Goal: Information Seeking & Learning: Learn about a topic

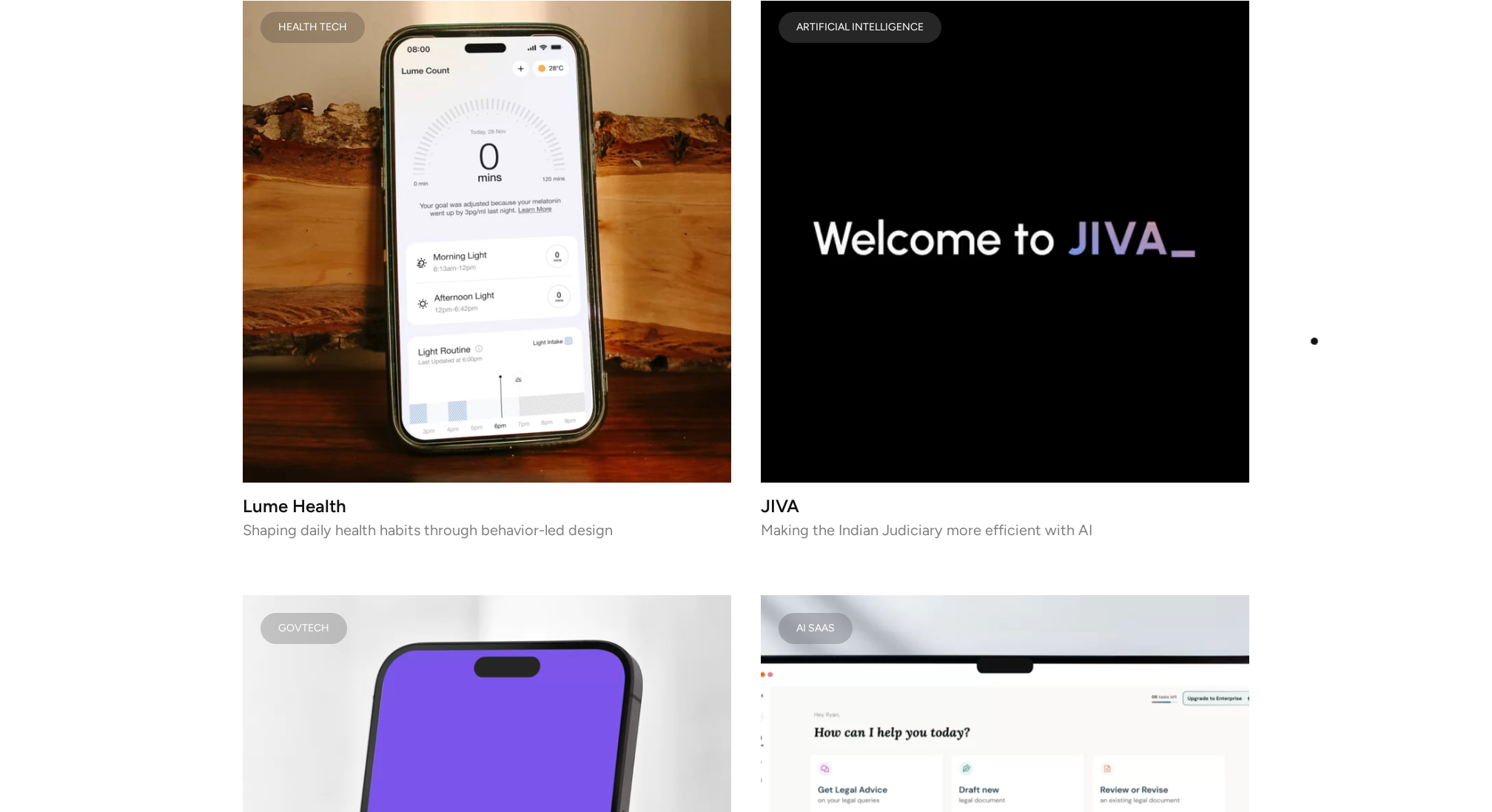
scroll to position [1991, 0]
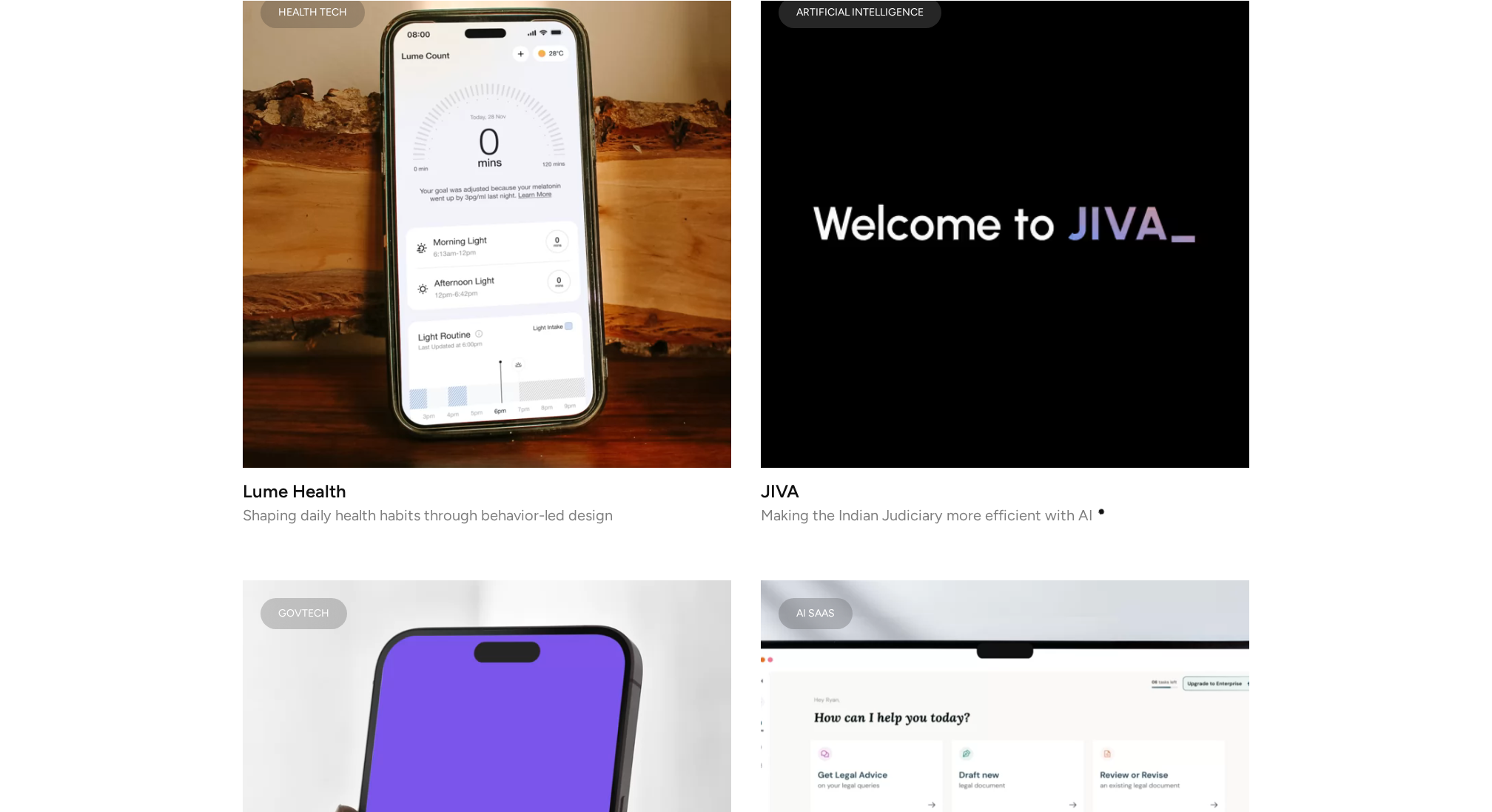
click at [1101, 511] on p "Making the Indian Judiciary more efficient with AI" at bounding box center [1005, 515] width 488 height 10
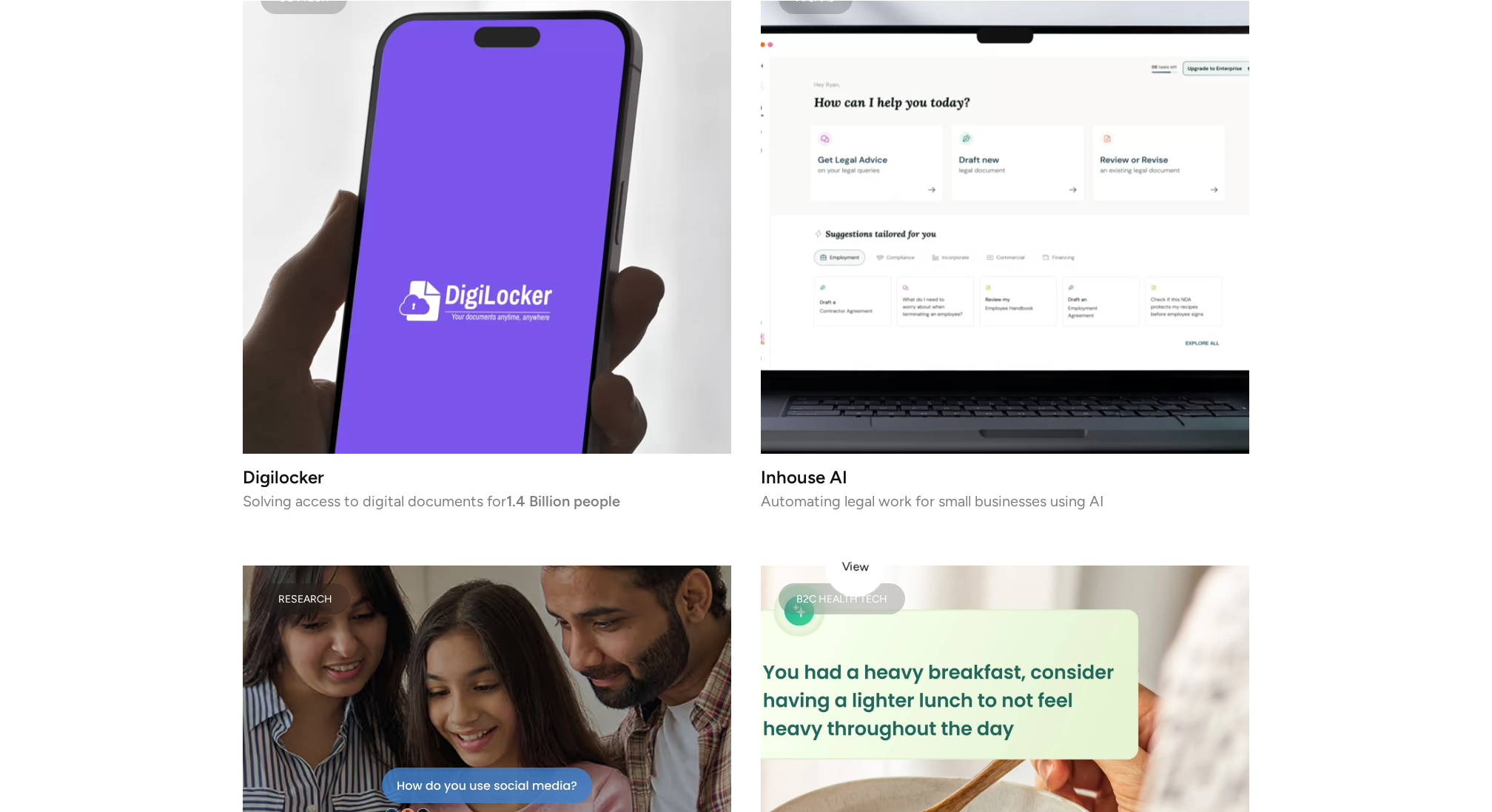
scroll to position [2664, 0]
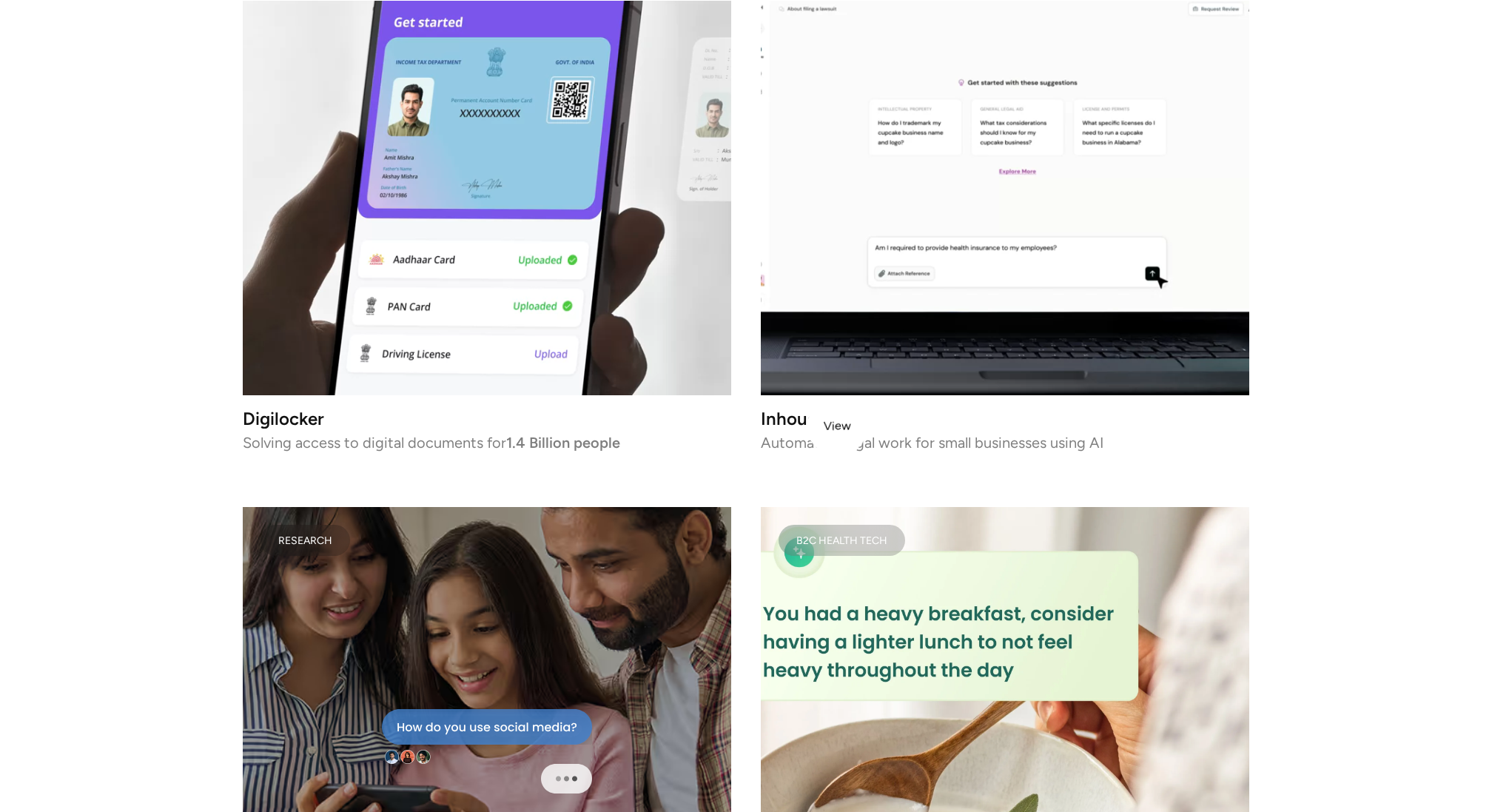
click at [832, 425] on h3 "Inhouse AI" at bounding box center [1005, 419] width 488 height 13
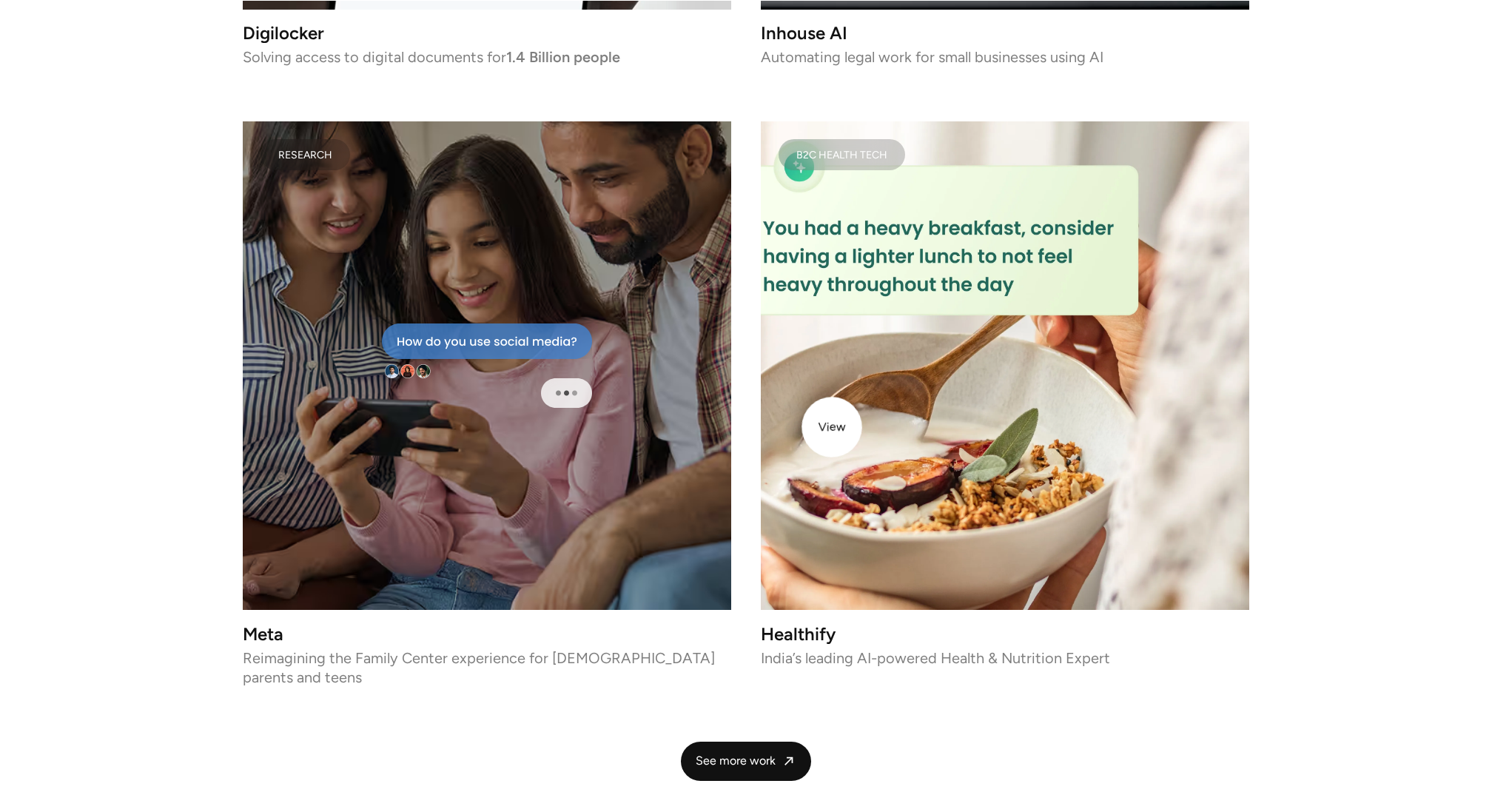
scroll to position [3176, 0]
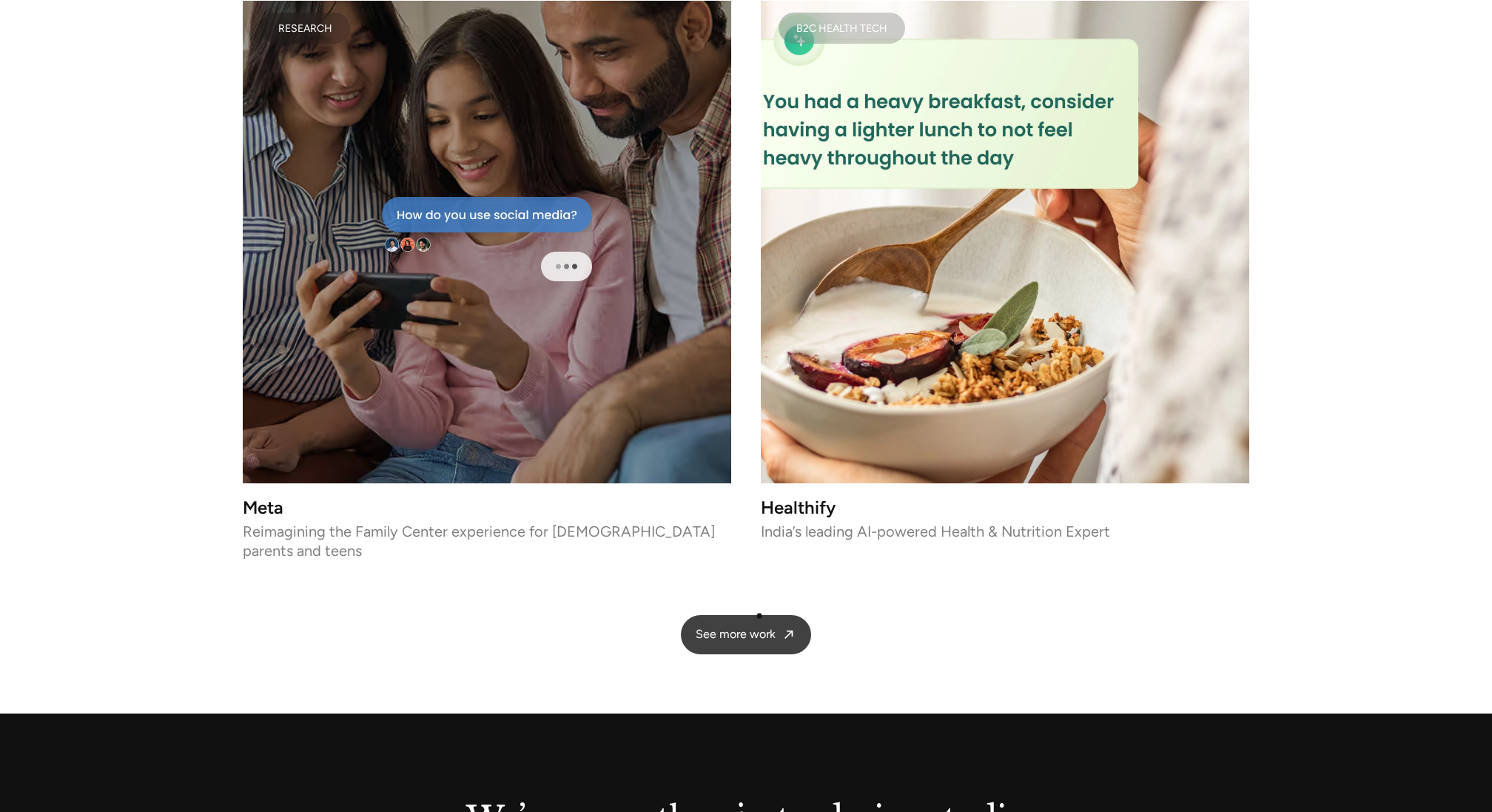
click at [759, 627] on span "See more work" at bounding box center [735, 635] width 80 height 16
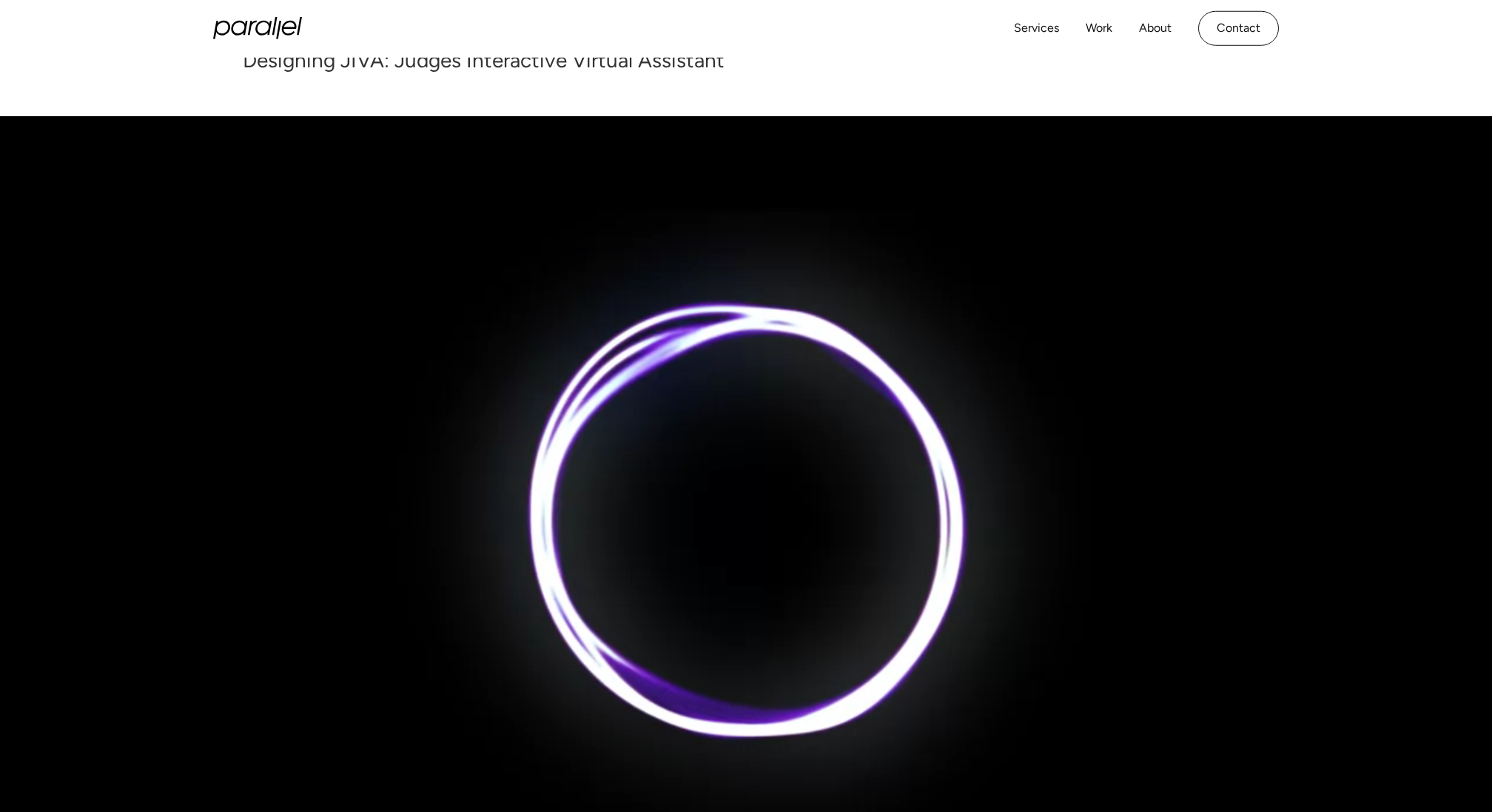
scroll to position [194, 0]
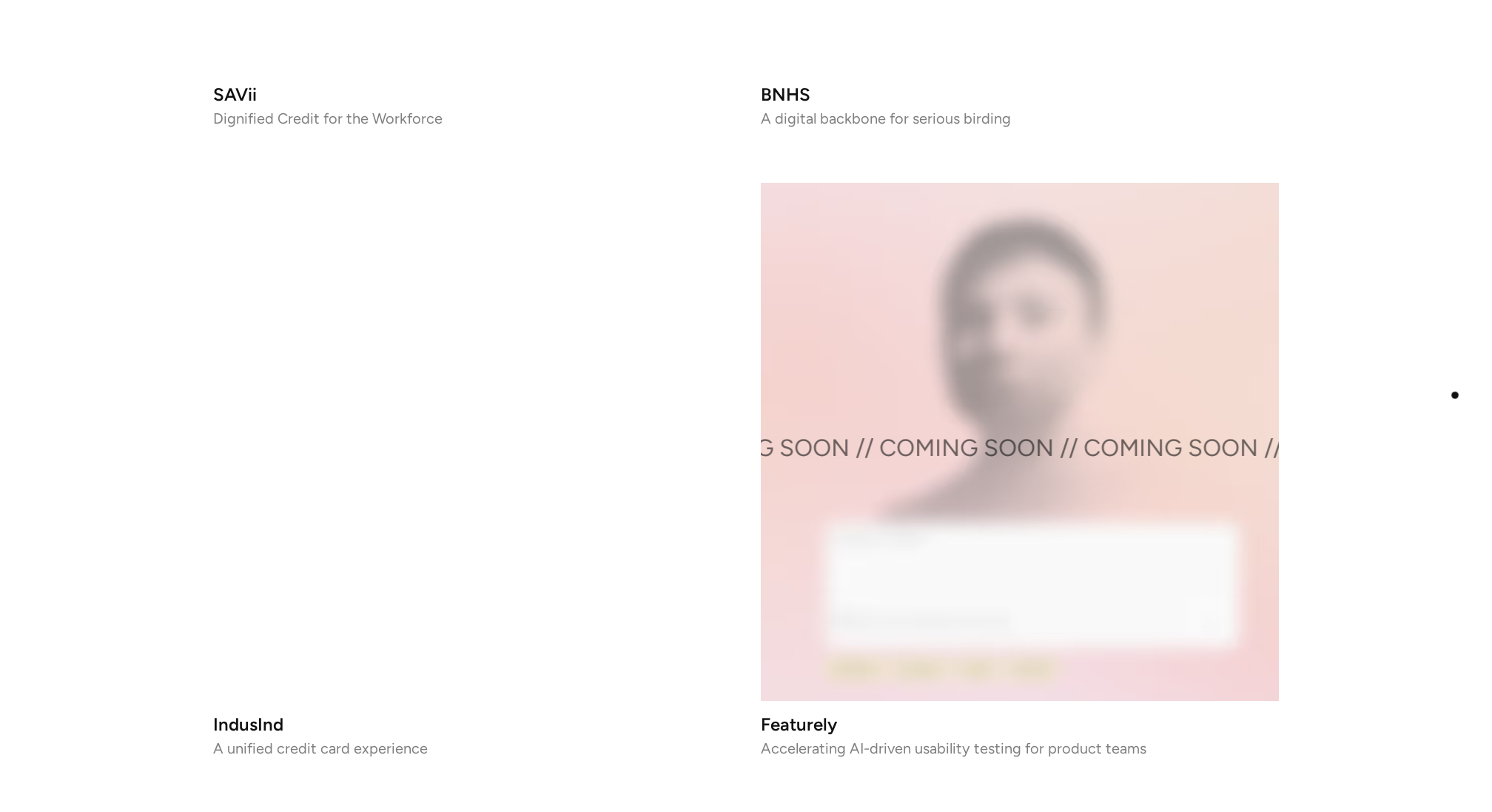
scroll to position [2747, 0]
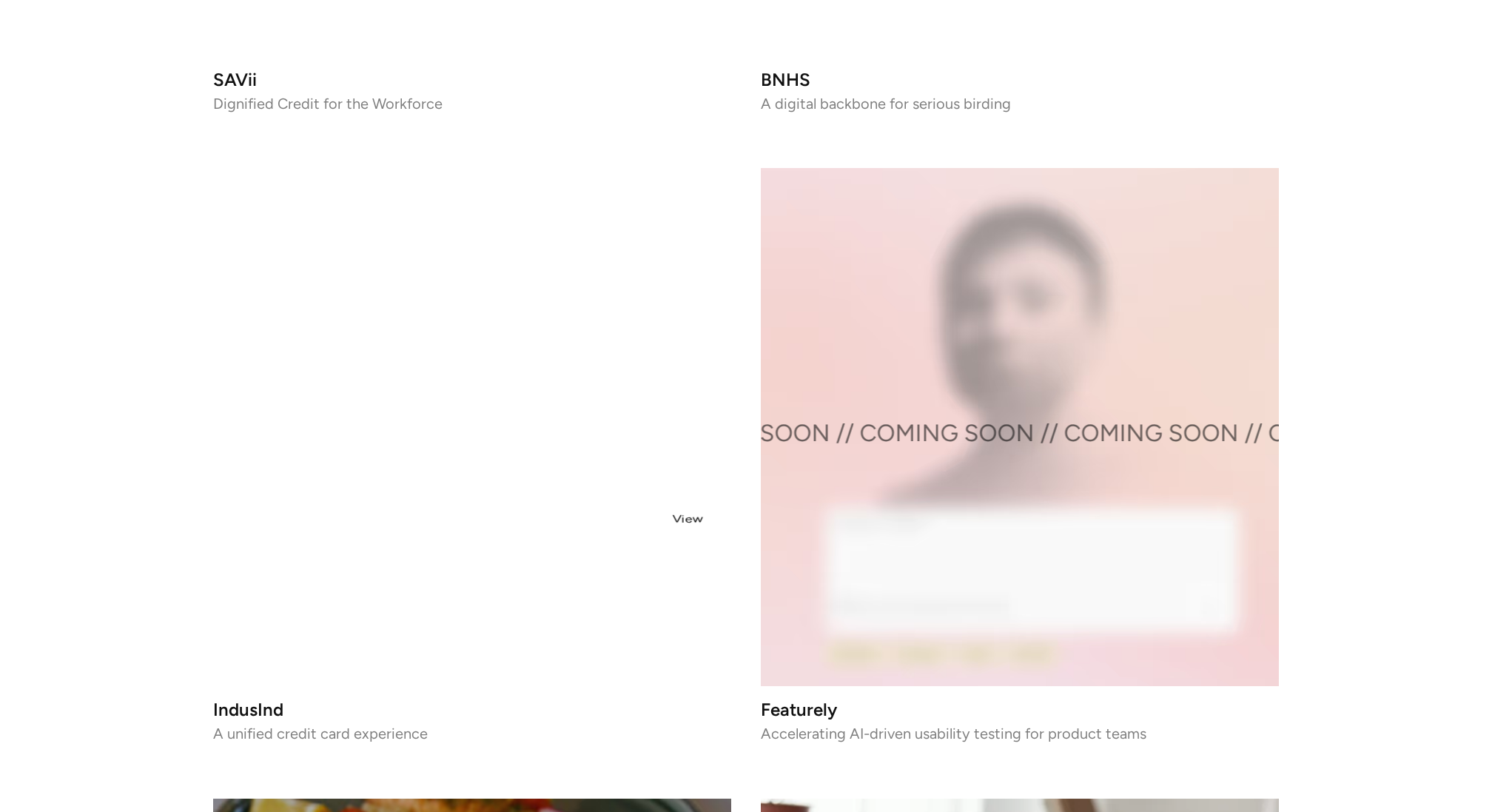
click at [570, 501] on video at bounding box center [472, 427] width 518 height 518
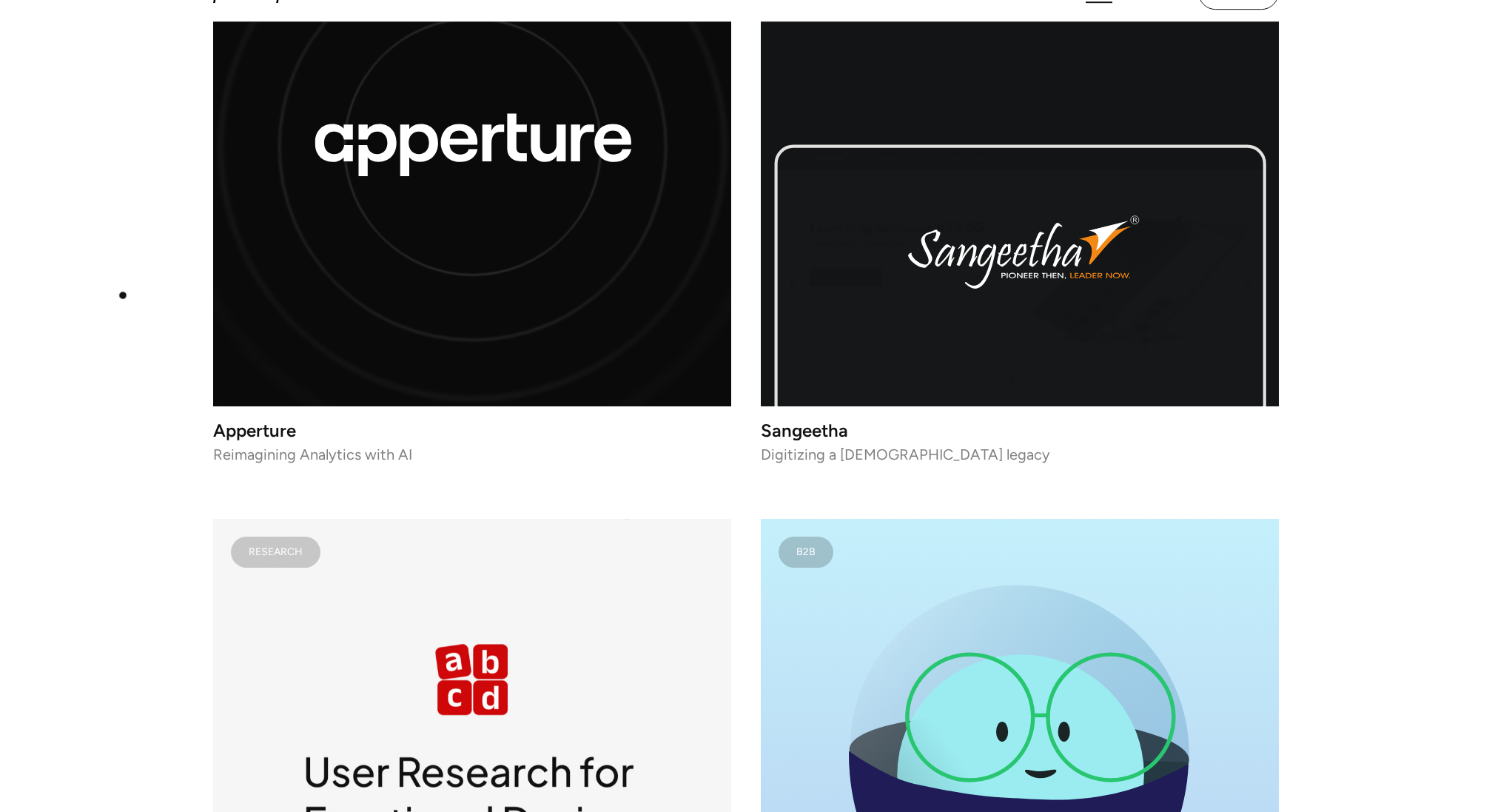
scroll to position [8678, 0]
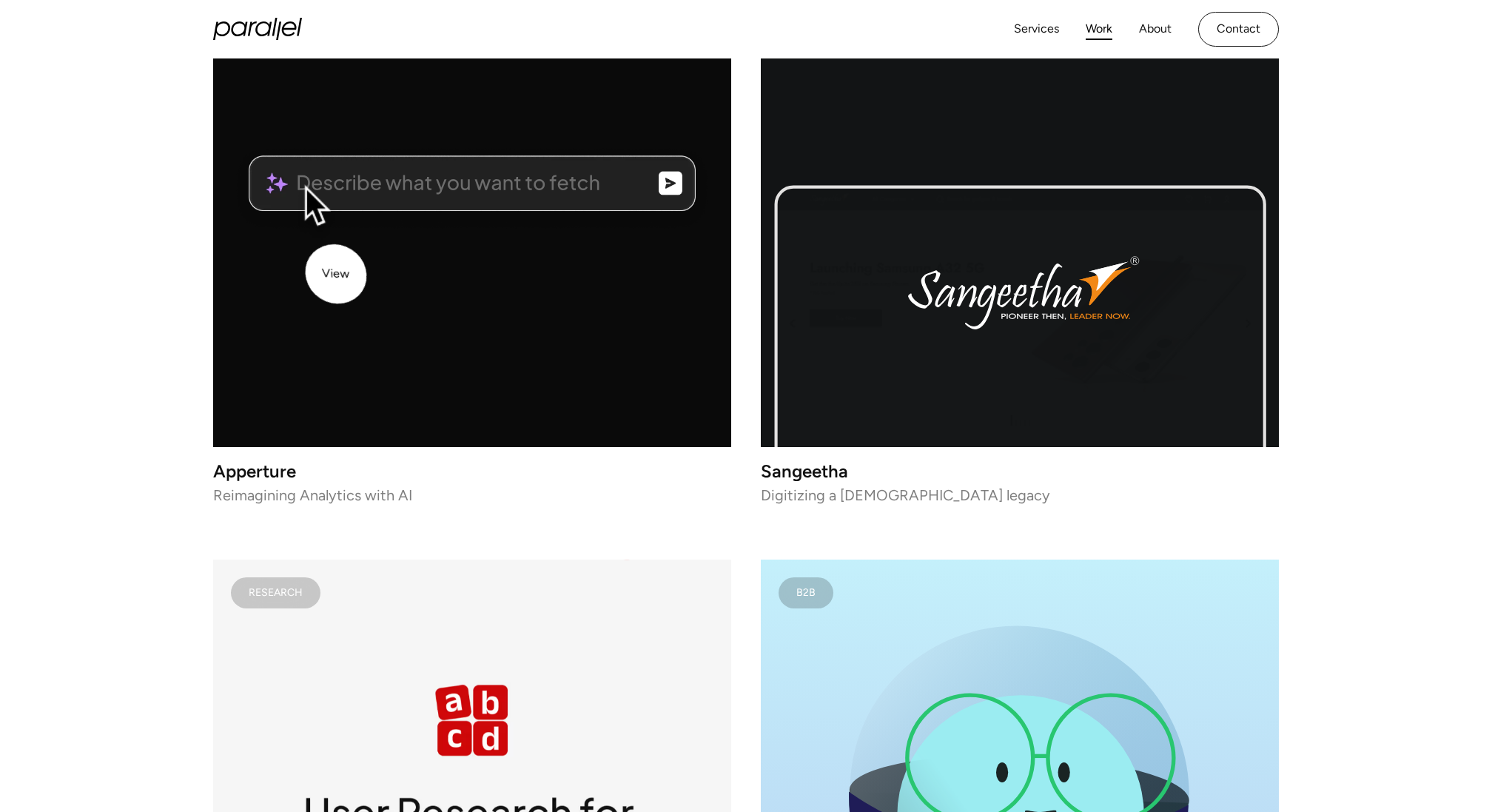
click at [354, 285] on icon "lottie-animation-container" at bounding box center [501, 227] width 623 height 660
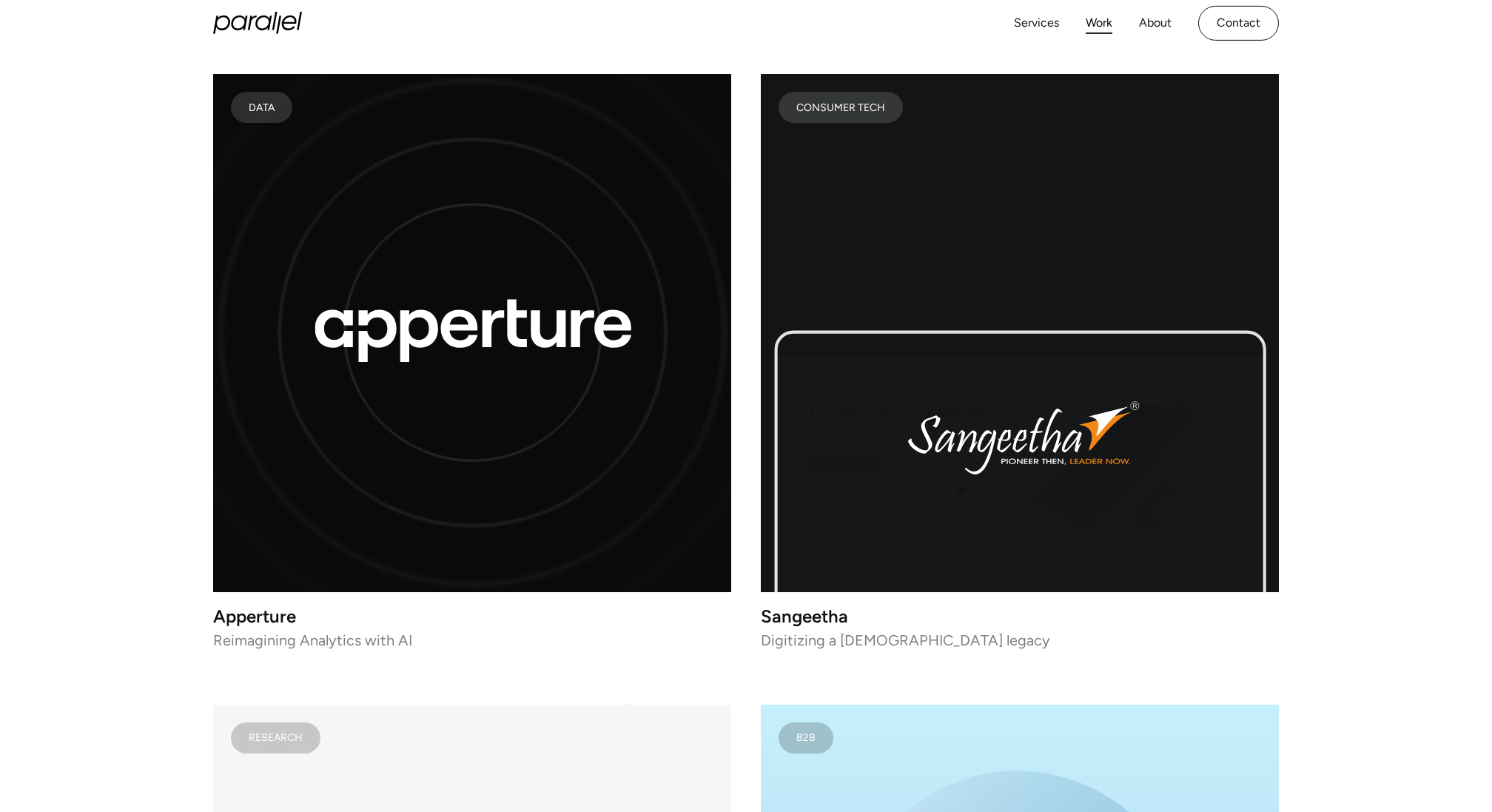
scroll to position [8381, 0]
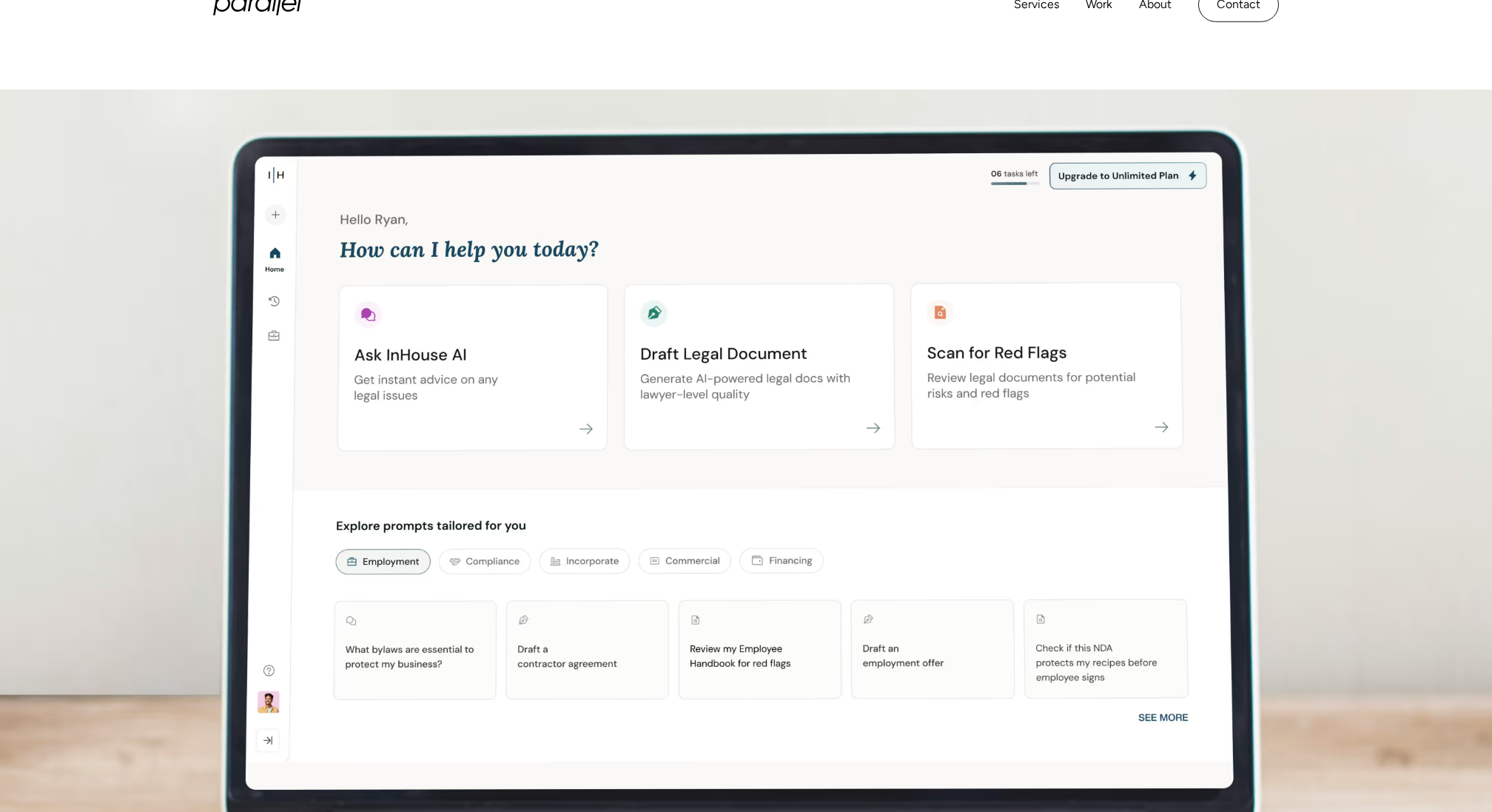
scroll to position [281, 0]
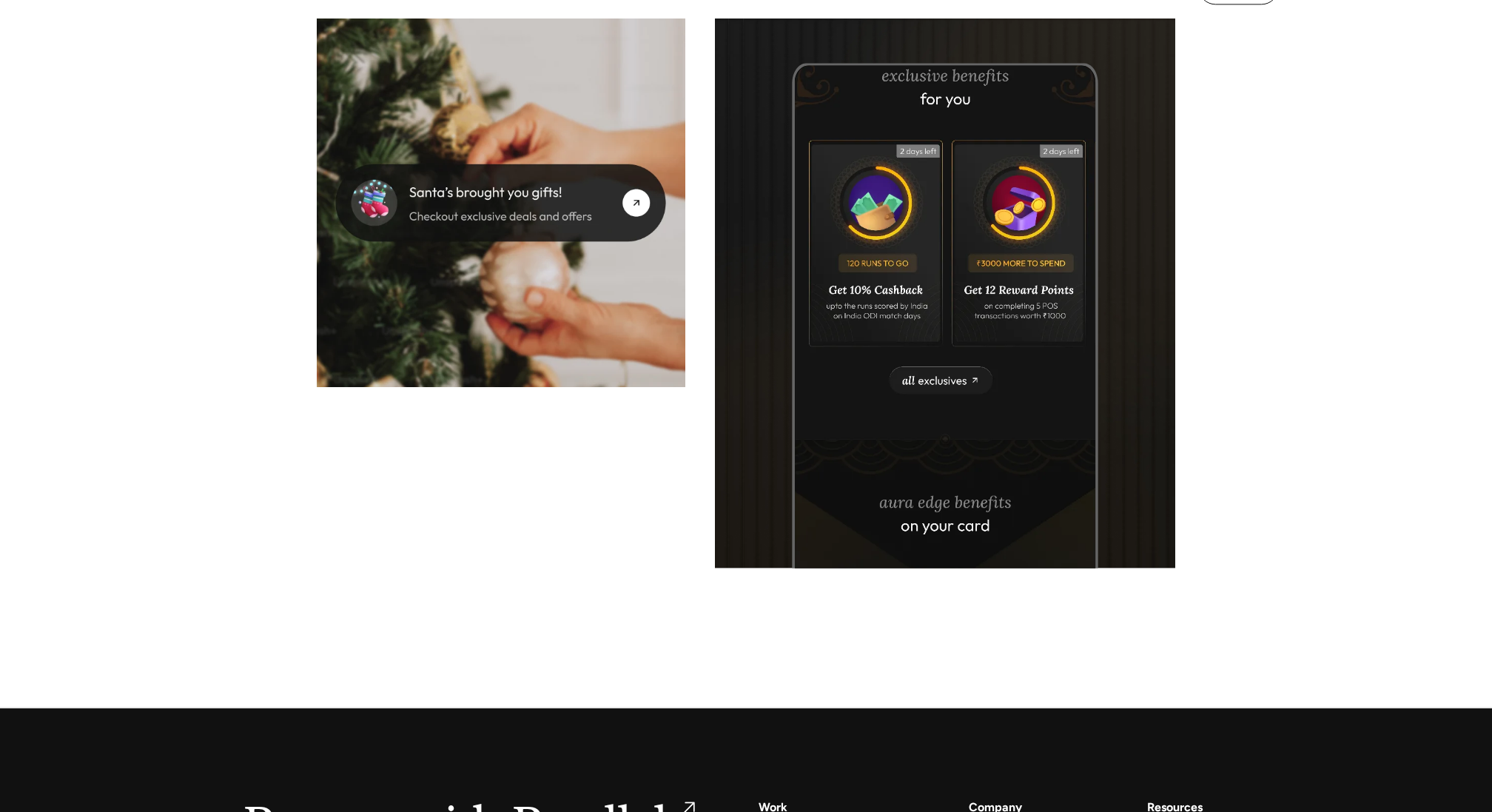
scroll to position [6474, 0]
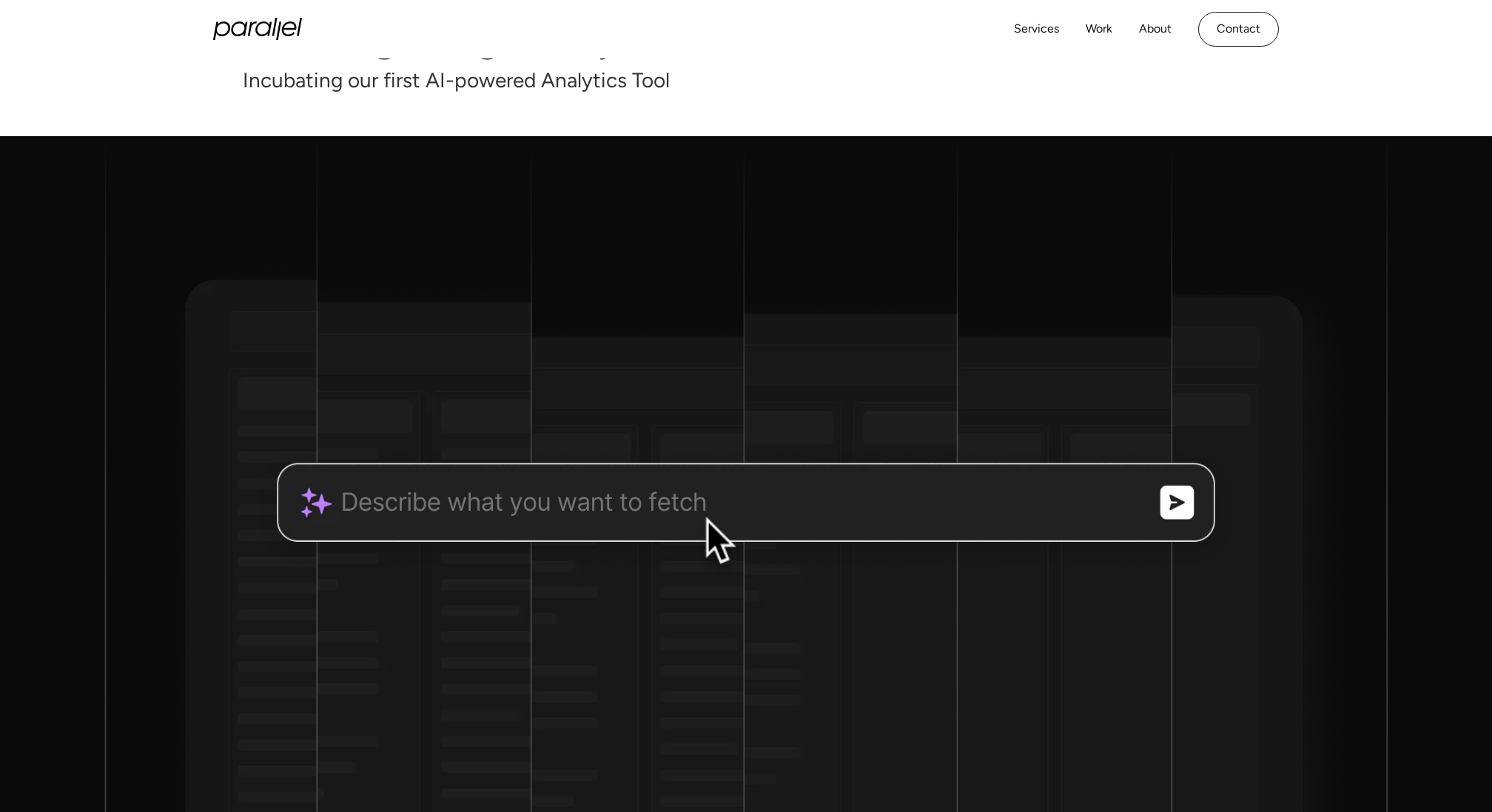
scroll to position [113, 0]
